Goal: Book appointment/travel/reservation

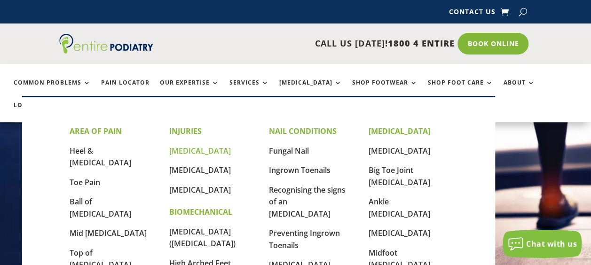
click at [195, 151] on link "[MEDICAL_DATA]" at bounding box center [200, 151] width 62 height 10
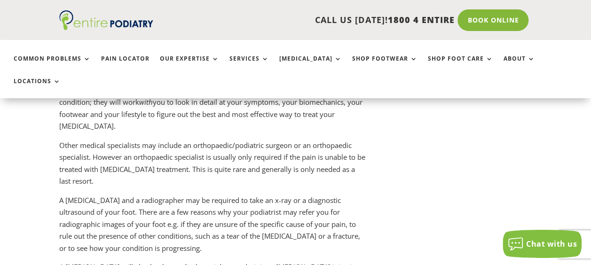
scroll to position [1299, 0]
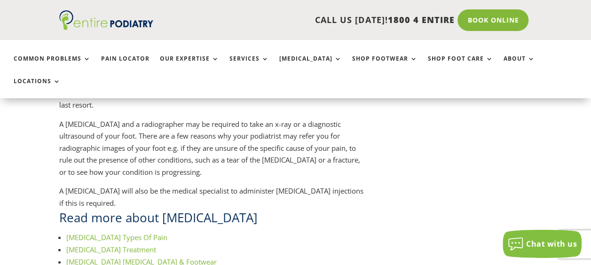
click at [482, 19] on link "Book Online" at bounding box center [492, 20] width 71 height 22
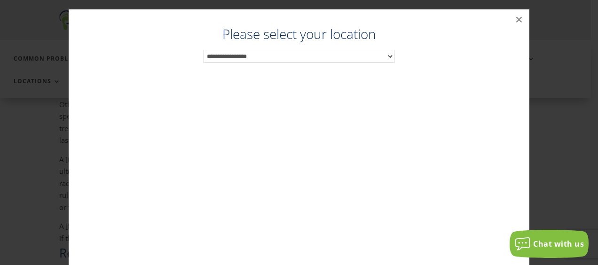
scroll to position [1250, 0]
click at [266, 58] on select "**********" at bounding box center [299, 56] width 191 height 13
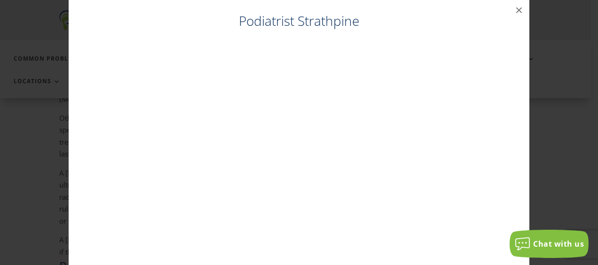
scroll to position [19, 0]
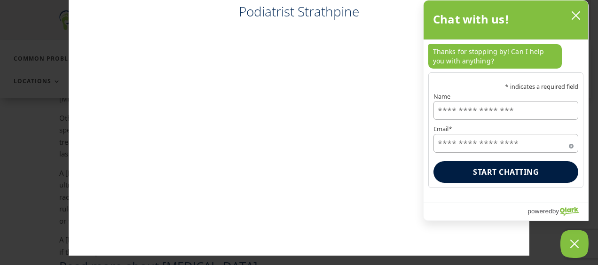
click at [578, 15] on icon "close chatbox" at bounding box center [575, 15] width 9 height 9
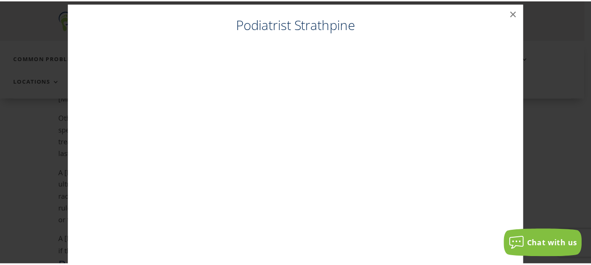
scroll to position [0, 0]
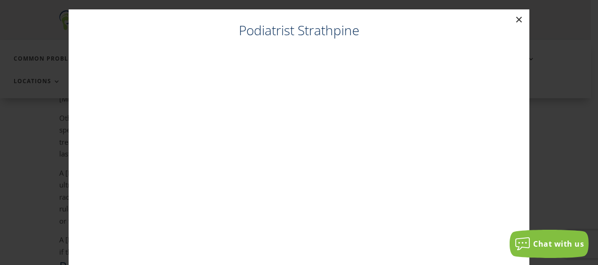
click at [515, 23] on button "×" at bounding box center [519, 19] width 21 height 21
